Goal: Information Seeking & Learning: Learn about a topic

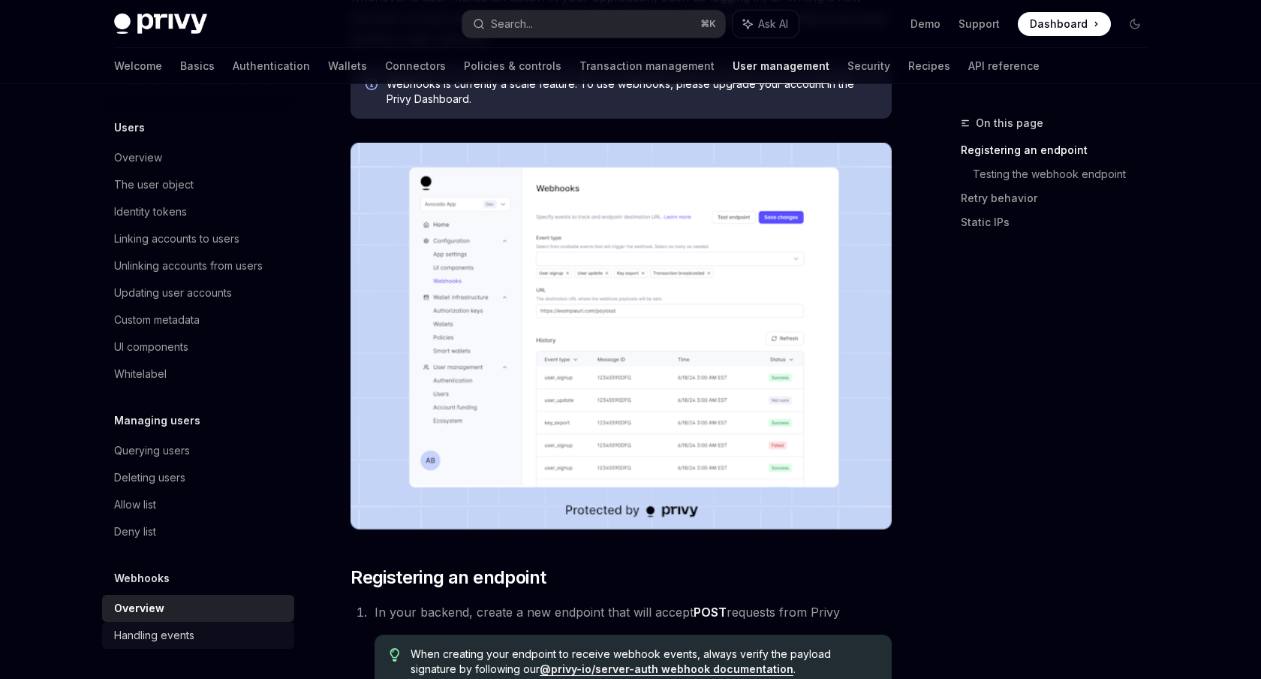
scroll to position [242, 0]
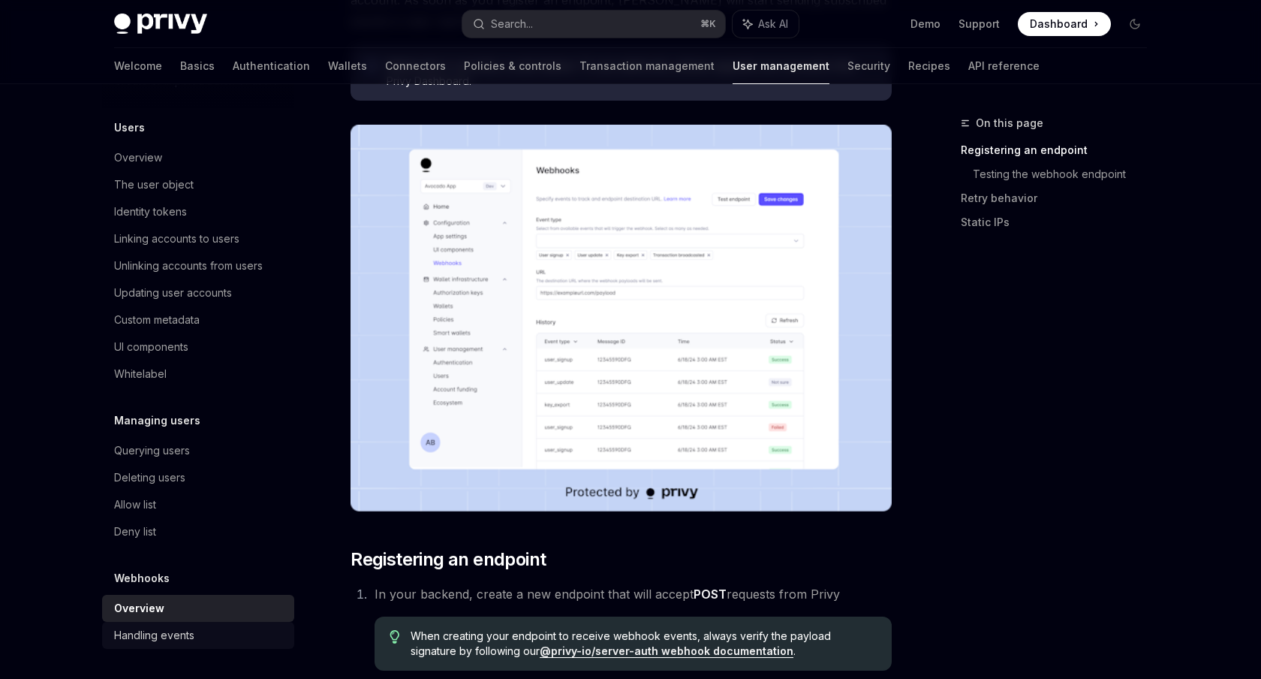
click at [161, 637] on div "Handling events" at bounding box center [154, 635] width 80 height 18
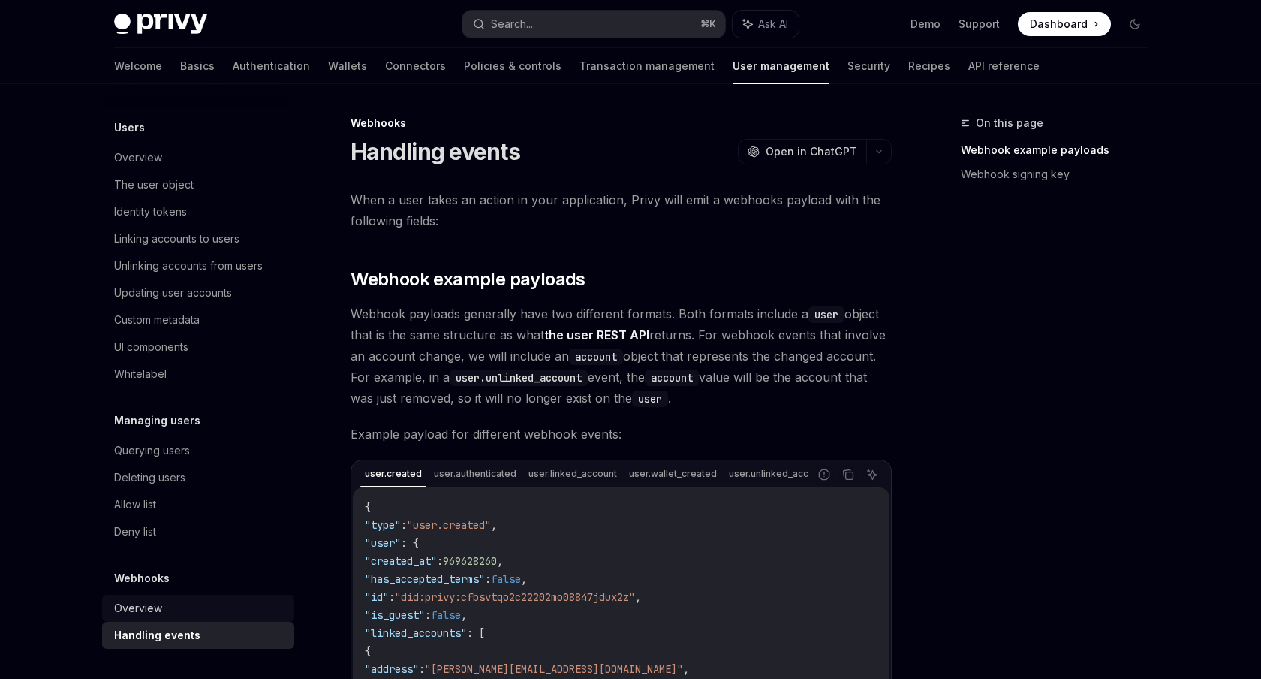
click at [171, 607] on div "Overview" at bounding box center [199, 608] width 171 height 18
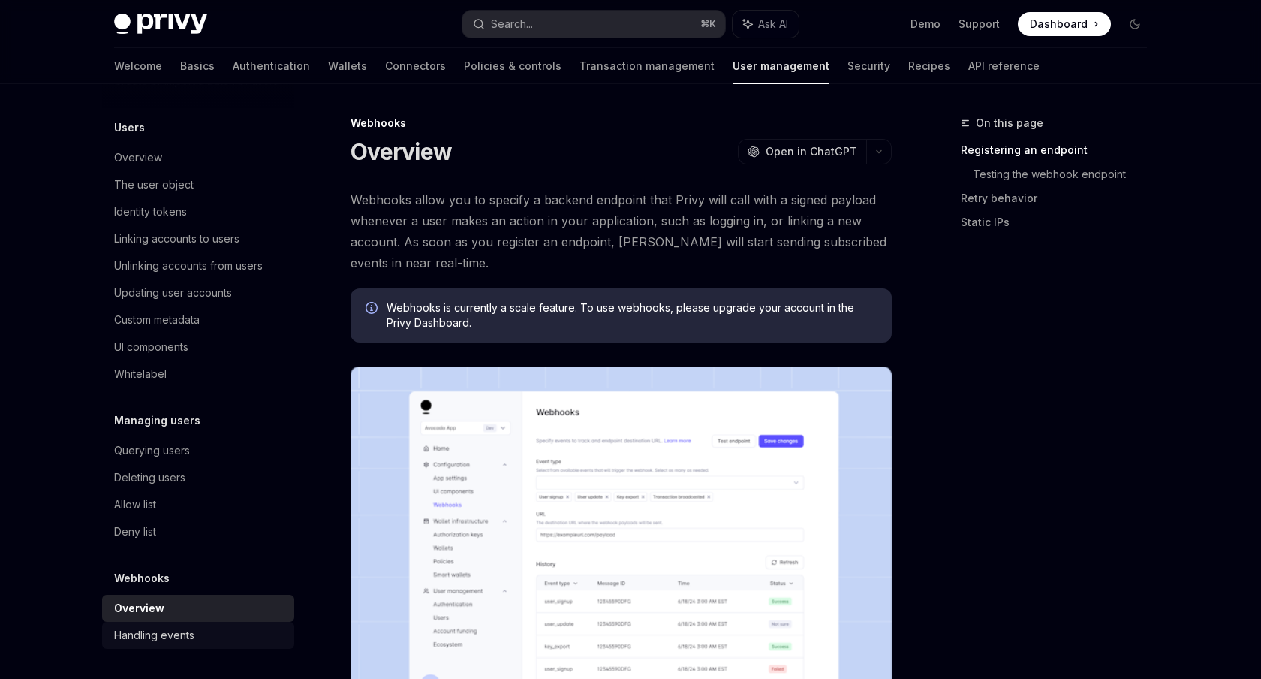
click at [179, 638] on div "Handling events" at bounding box center [154, 635] width 80 height 18
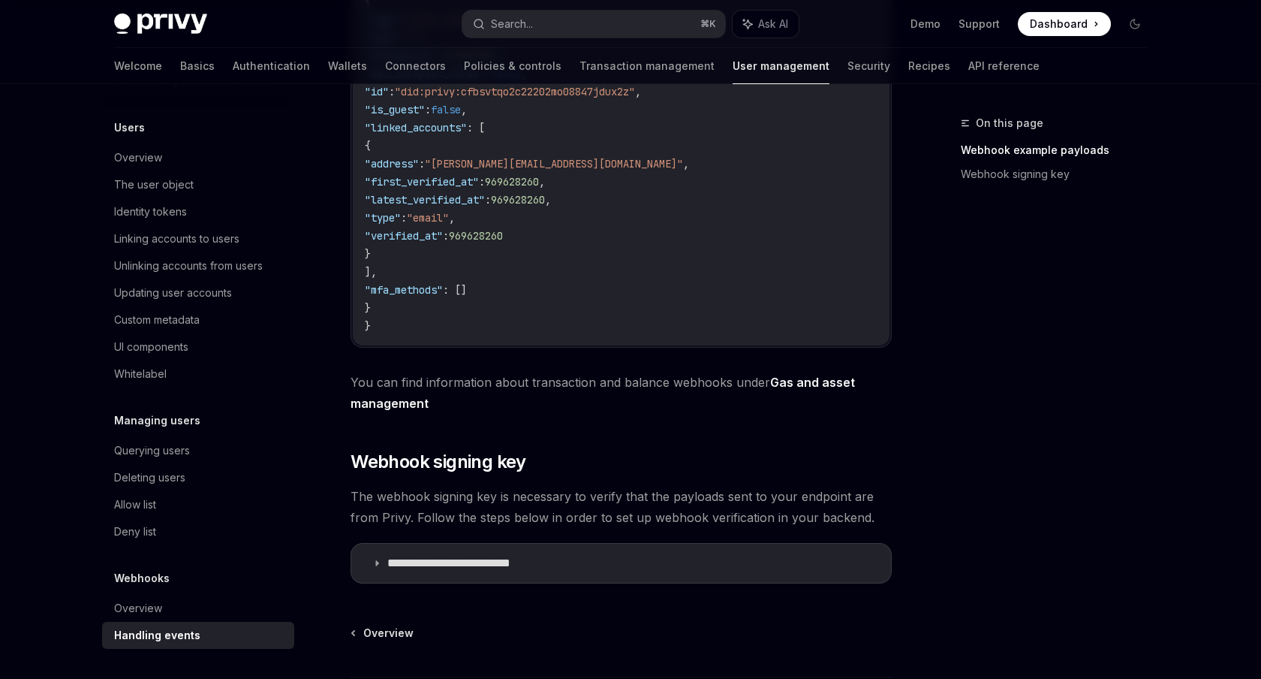
scroll to position [425, 0]
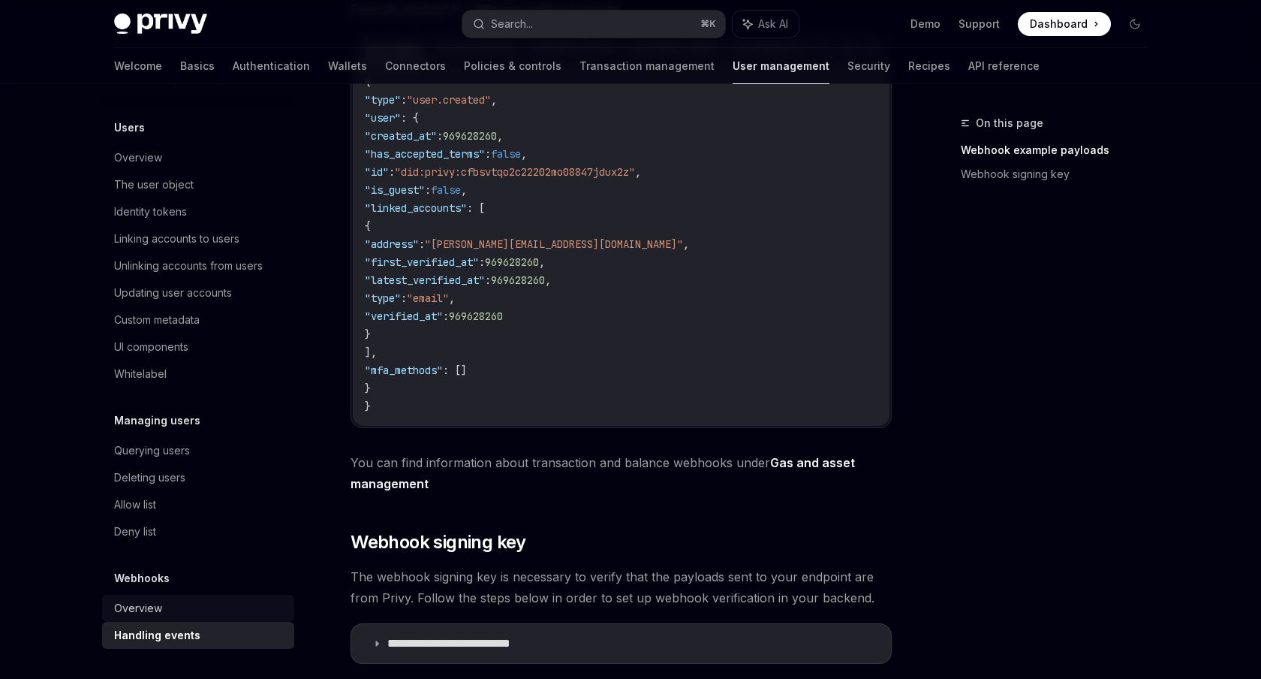
click at [206, 606] on div "Overview" at bounding box center [199, 608] width 171 height 18
type textarea "*"
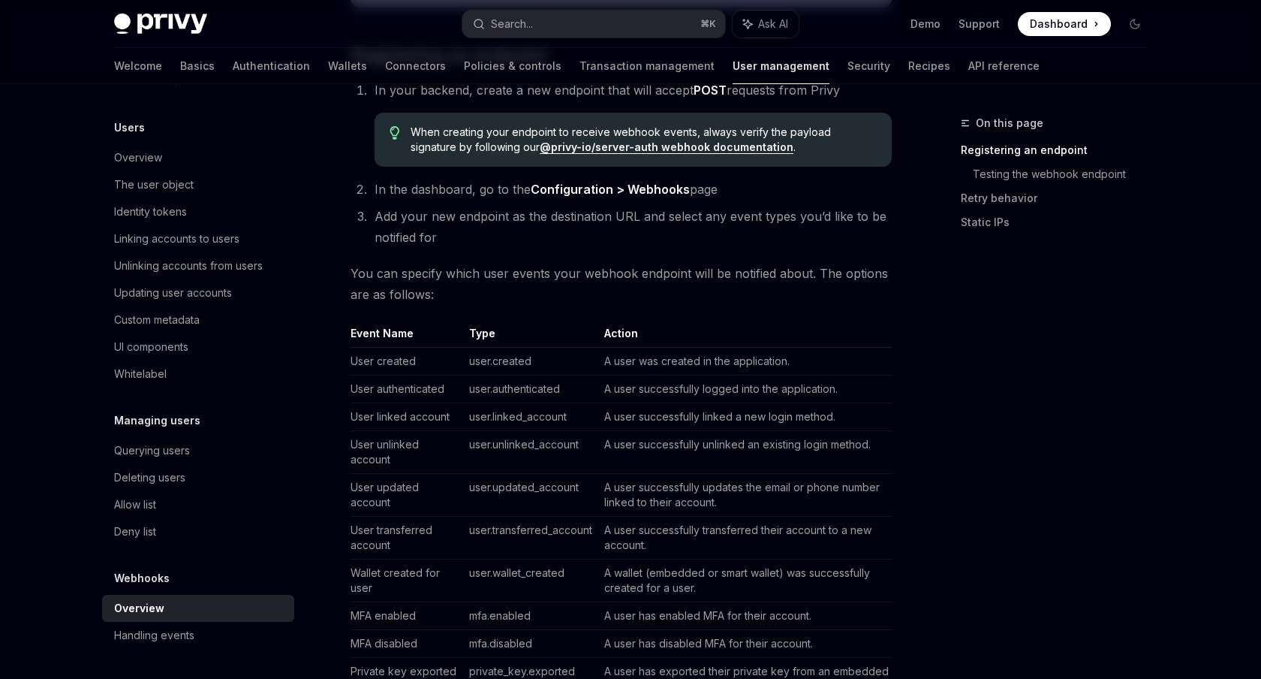
scroll to position [747, 0]
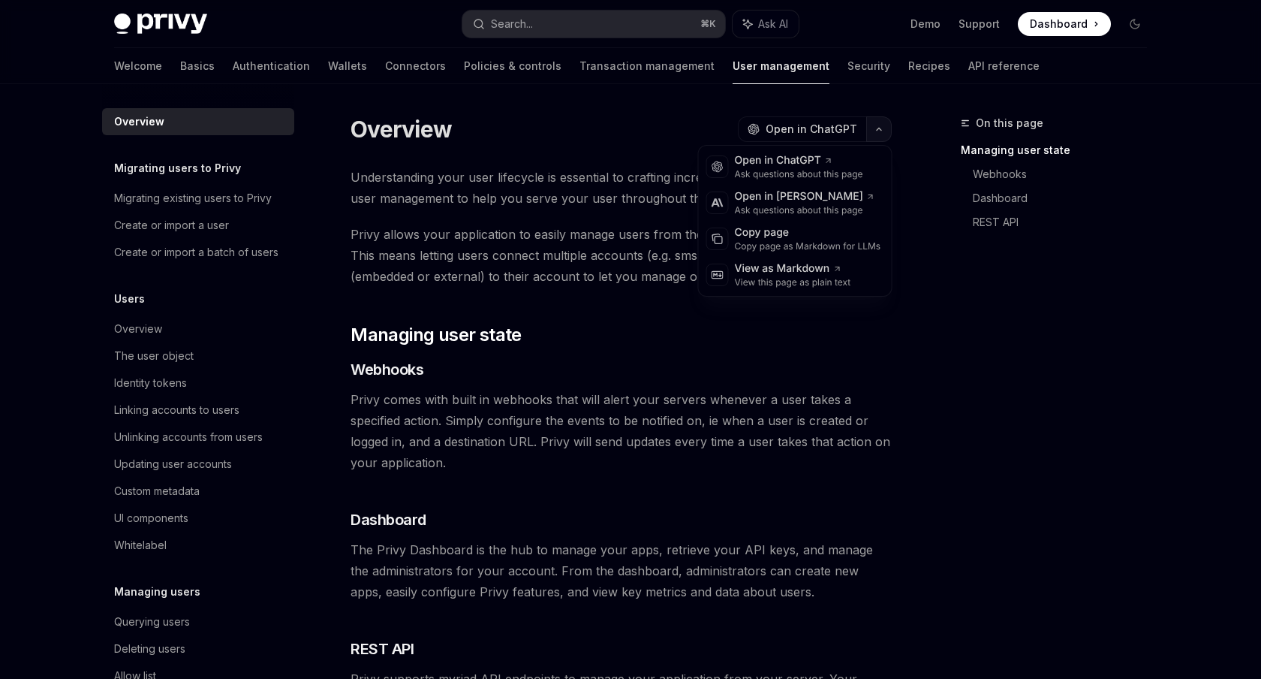
click at [882, 131] on icon "button" at bounding box center [879, 129] width 18 height 6
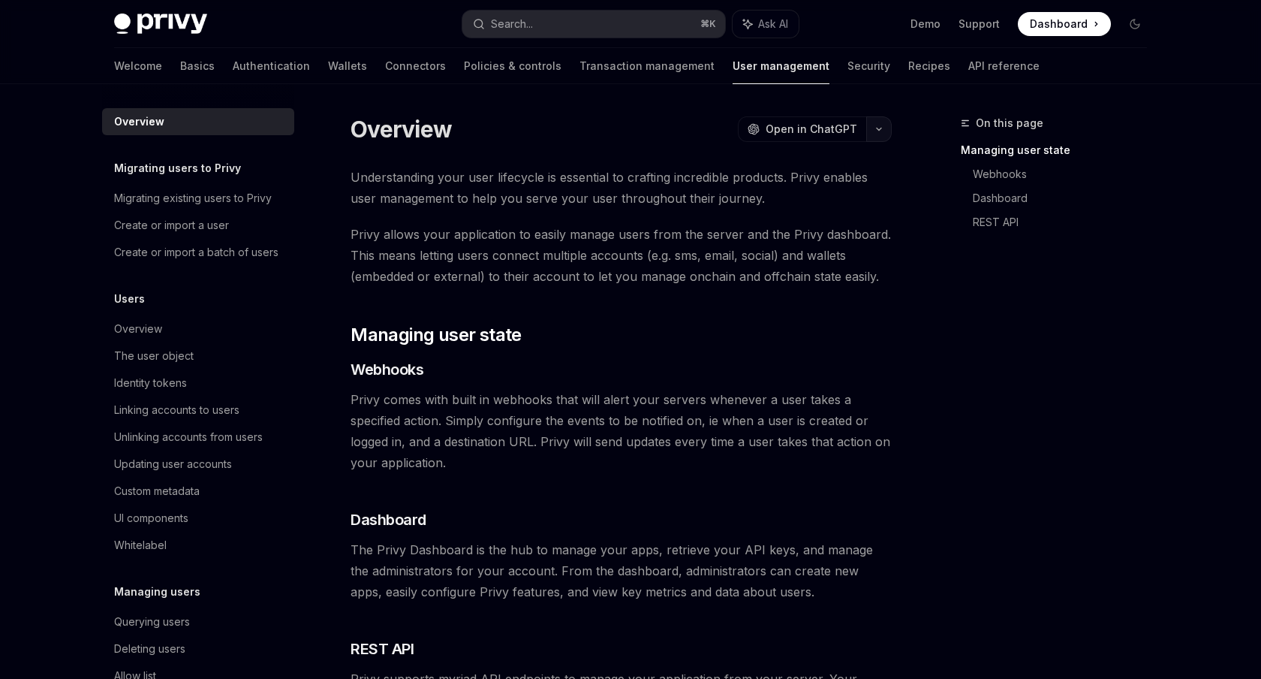
click at [881, 131] on icon "button" at bounding box center [879, 129] width 18 height 6
